Goal: Obtain resource: Download file/media

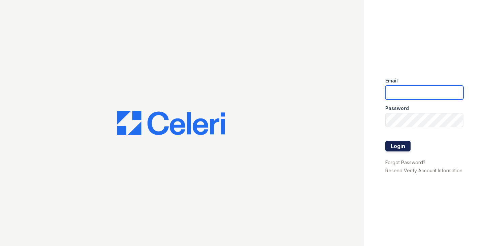
type input "[EMAIL_ADDRESS][DOMAIN_NAME]"
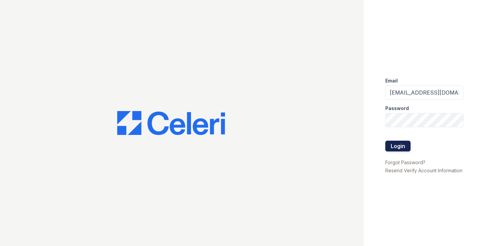
click at [398, 149] on button "Login" at bounding box center [397, 146] width 25 height 11
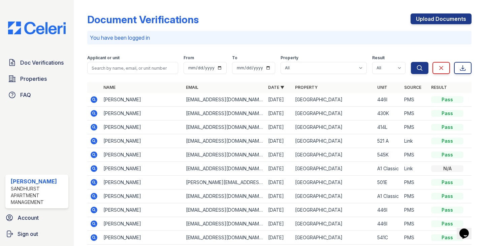
click at [95, 99] on icon at bounding box center [94, 100] width 8 height 8
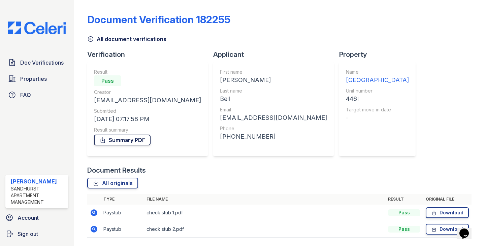
click at [120, 138] on link "Summary PDF" at bounding box center [122, 140] width 57 height 11
click at [440, 213] on link "Download" at bounding box center [446, 212] width 43 height 11
click at [444, 227] on link "Download" at bounding box center [446, 229] width 43 height 11
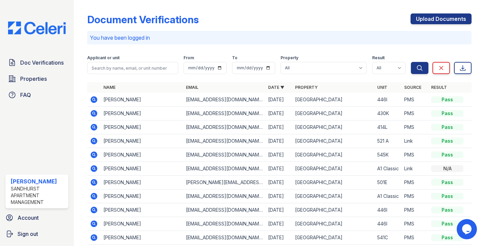
click at [96, 111] on icon at bounding box center [94, 113] width 7 height 7
